Goal: Information Seeking & Learning: Learn about a topic

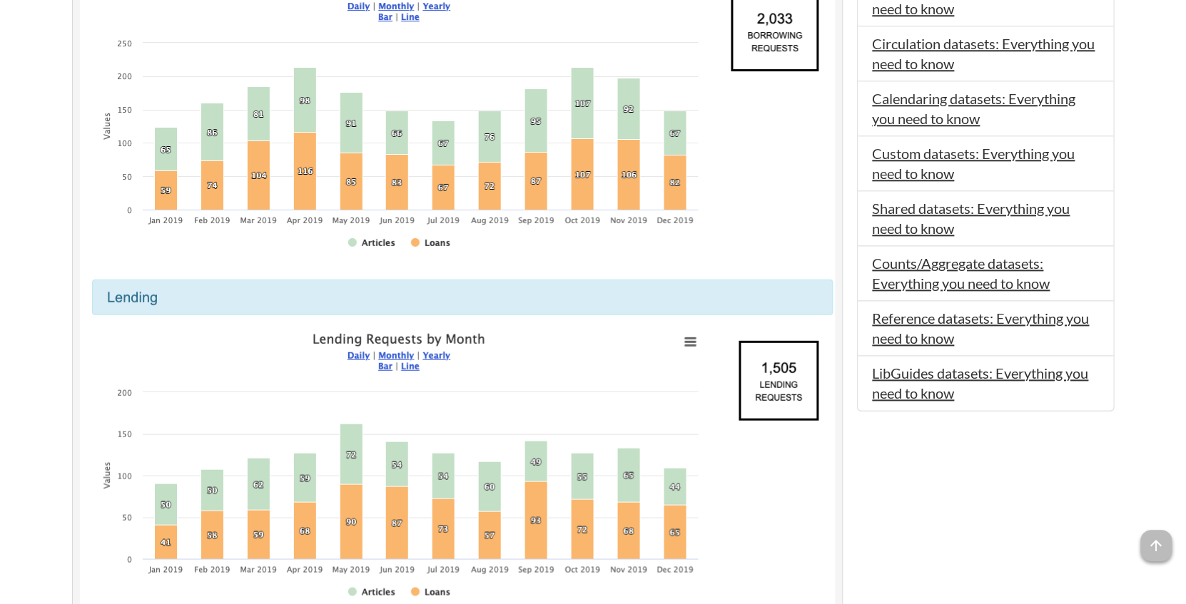
scroll to position [666, 0]
click at [924, 322] on link "Reference datasets: Everything you need to know" at bounding box center [980, 328] width 217 height 37
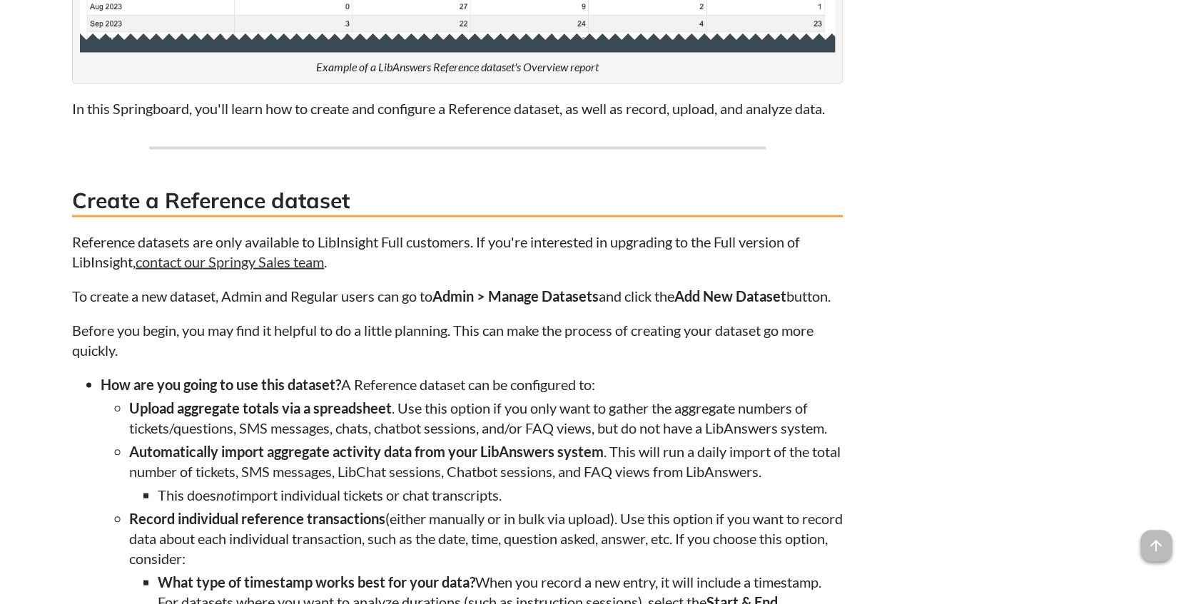
scroll to position [1046, 0]
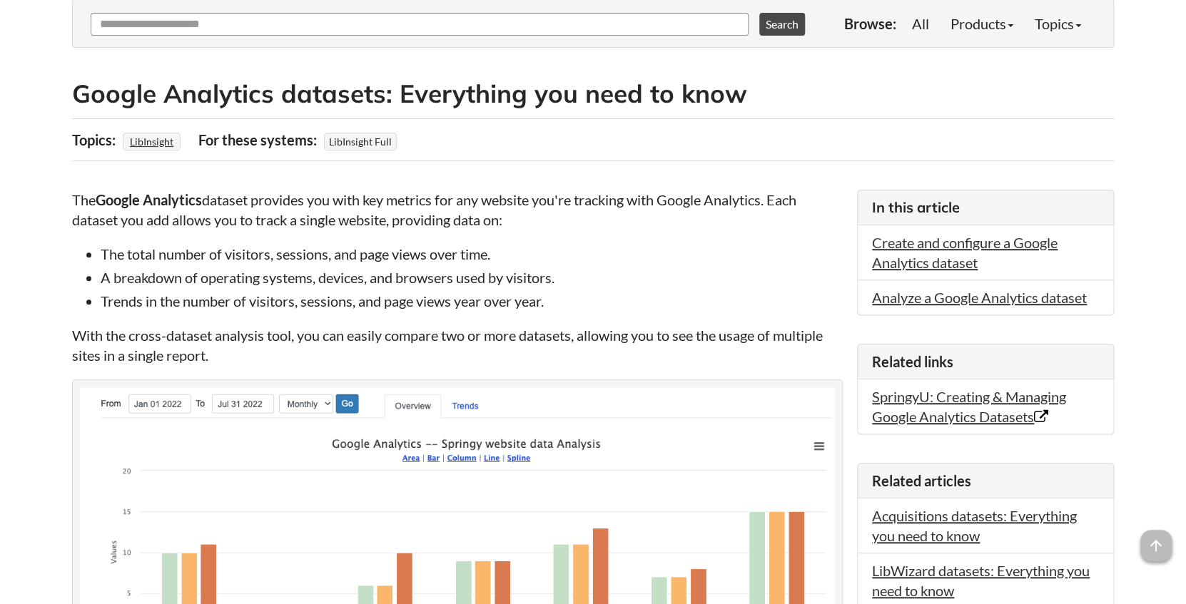
scroll to position [190, 0]
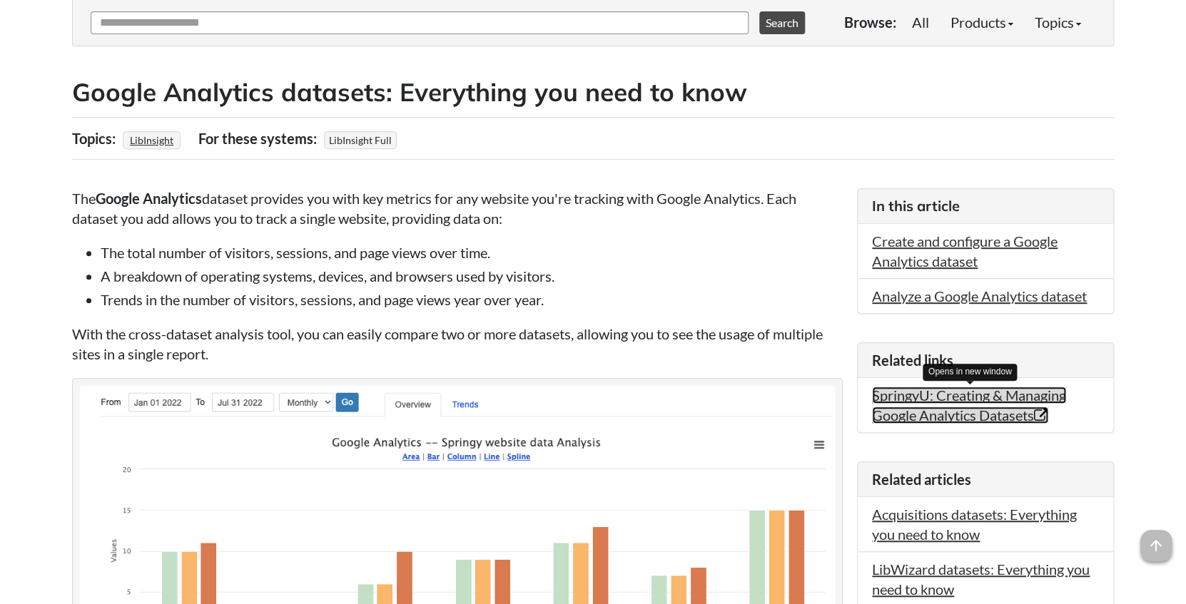
click at [968, 401] on link "SpringyU: Creating & Managing Google Analytics Datasets Opens in new window" at bounding box center [969, 405] width 194 height 37
